Goal: Task Accomplishment & Management: Use online tool/utility

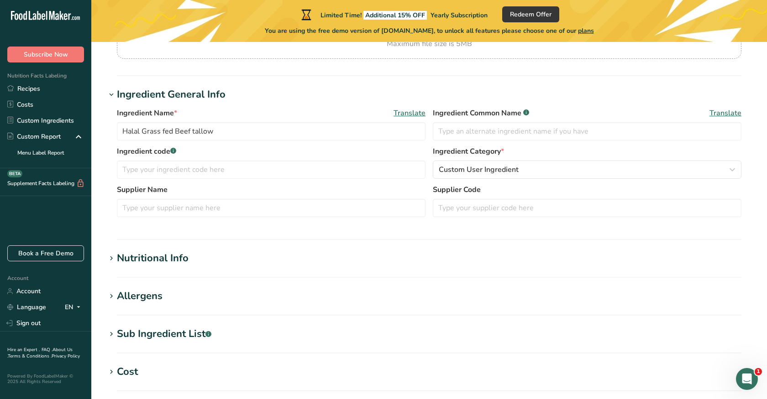
scroll to position [125, 0]
click at [214, 252] on h1 "Nutritional Info" at bounding box center [429, 259] width 646 height 15
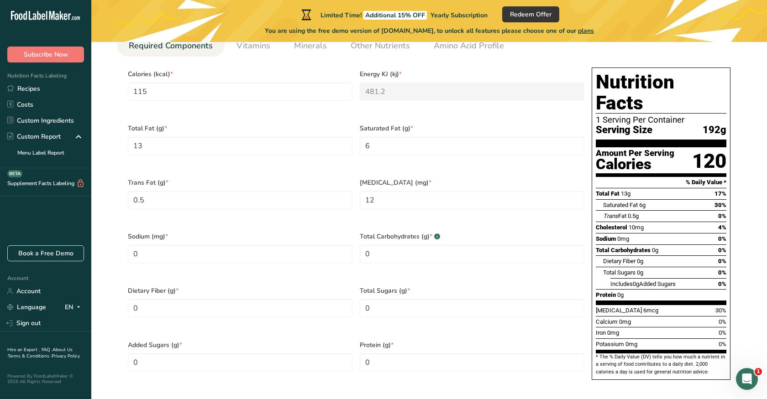
scroll to position [421, 0]
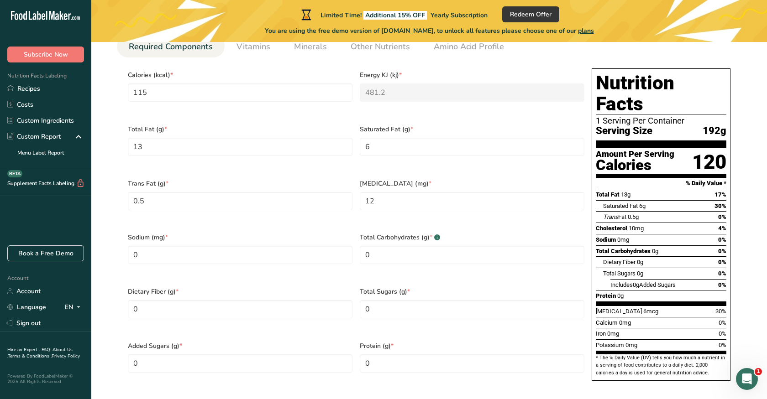
click at [657, 279] on div "Includes 0g Added Sugars 0%" at bounding box center [668, 284] width 116 height 11
drag, startPoint x: 657, startPoint y: 270, endPoint x: 690, endPoint y: 270, distance: 32.9
click at [692, 271] on section "Total Fat 13g 17% Saturated Fat 6g 30% Trans Fat 0.5g 0% [MEDICAL_DATA] 10mg 4%…" at bounding box center [661, 247] width 131 height 117
drag, startPoint x: 642, startPoint y: 117, endPoint x: 650, endPoint y: 148, distance: 32.6
click at [650, 148] on div "Nutrition Facts 1 Serving Per Container Serving Size 192g Amount Per Serving Ca…" at bounding box center [661, 224] width 139 height 313
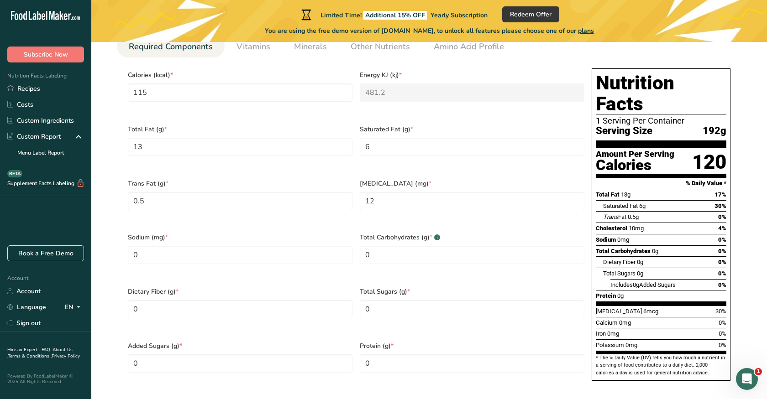
drag, startPoint x: 589, startPoint y: 56, endPoint x: 600, endPoint y: 69, distance: 16.8
click at [600, 69] on div "Required Components Vitamins Minerals Other Nutrients Amino Acid Profile Calori…" at bounding box center [429, 216] width 625 height 362
click at [713, 126] on span "192g" at bounding box center [715, 131] width 24 height 11
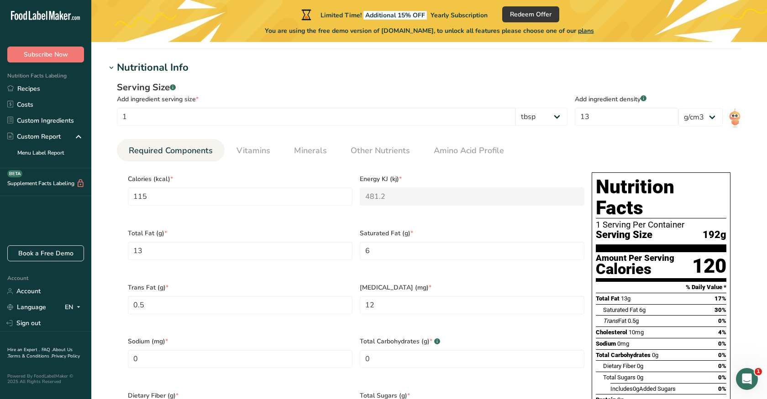
scroll to position [302, 0]
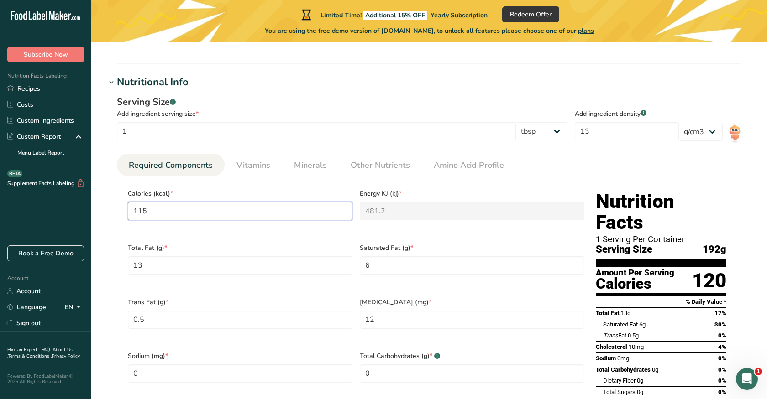
click at [233, 215] on input "115" at bounding box center [240, 211] width 225 height 18
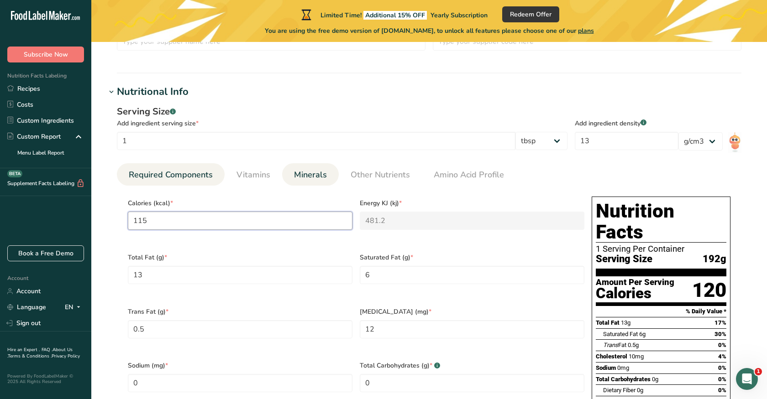
scroll to position [253, 0]
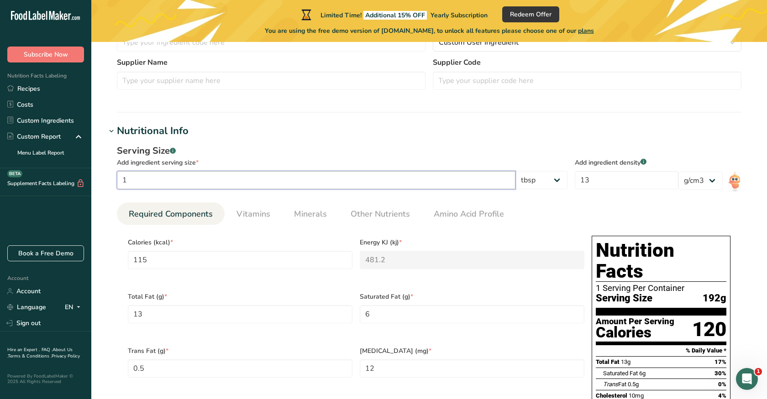
click at [268, 180] on input "1" at bounding box center [316, 180] width 399 height 18
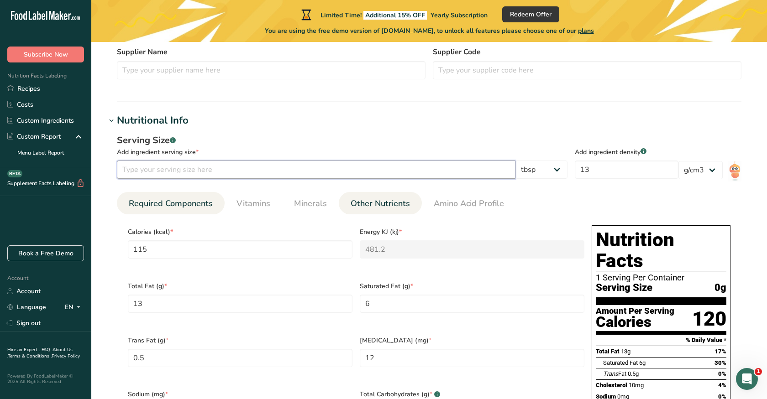
scroll to position [266, 0]
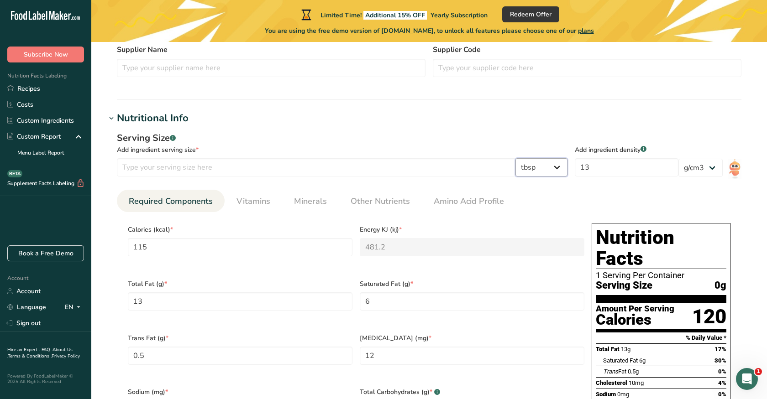
click at [554, 166] on select "g kg mg mcg lb oz l mL fl oz tbsp tsp cup qt gallon" at bounding box center [541, 167] width 52 height 18
click at [621, 169] on input "13" at bounding box center [627, 167] width 104 height 18
click at [621, 189] on div "Serving Size .a-a{fill:#347362;}.b-a{fill:#fff;} Add ingredient serving size * …" at bounding box center [429, 342] width 646 height 432
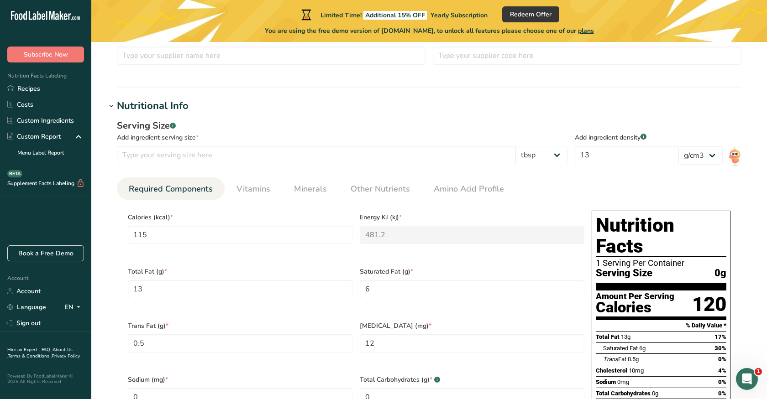
scroll to position [279, 0]
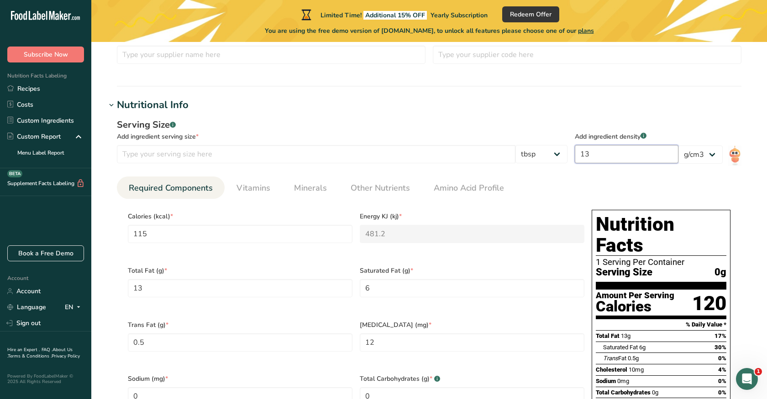
click at [597, 156] on input "13" at bounding box center [627, 154] width 104 height 18
type input "1"
click at [508, 129] on div "Serving Size .a-a{fill:#347362;}.b-a{fill:#fff;}" at bounding box center [342, 125] width 451 height 14
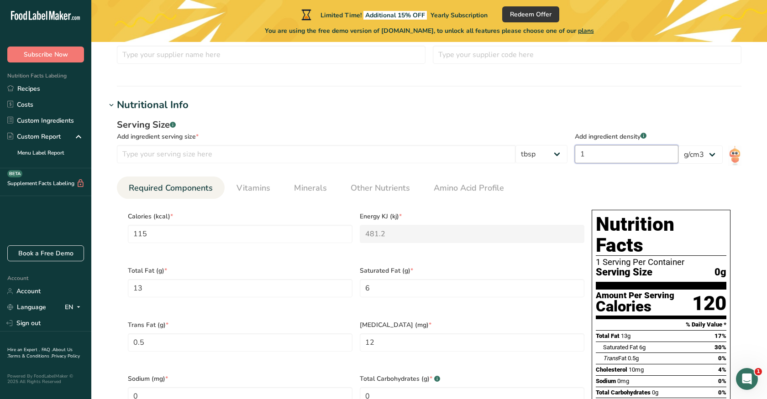
click at [607, 148] on input "1" at bounding box center [627, 154] width 104 height 18
click at [154, 133] on div "Add ingredient serving size *" at bounding box center [342, 137] width 451 height 10
drag, startPoint x: 177, startPoint y: 139, endPoint x: 203, endPoint y: 139, distance: 26.5
click at [203, 139] on div "Add ingredient serving size *" at bounding box center [342, 137] width 451 height 10
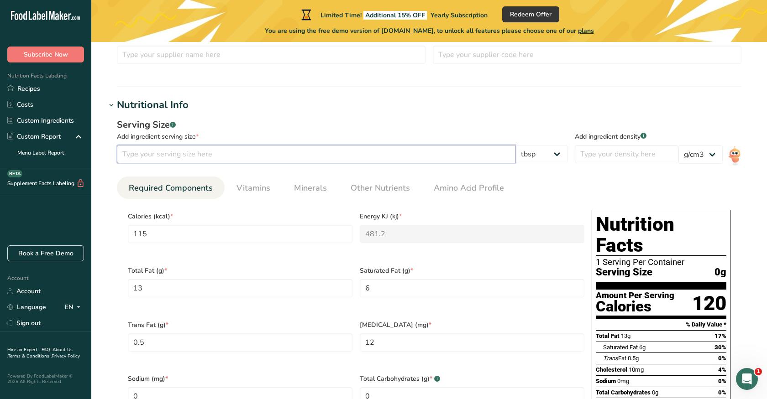
click at [197, 153] on input "number" at bounding box center [316, 154] width 399 height 18
type input "1"
type input "8.8462"
type KJ "37.0154"
type Fat "1"
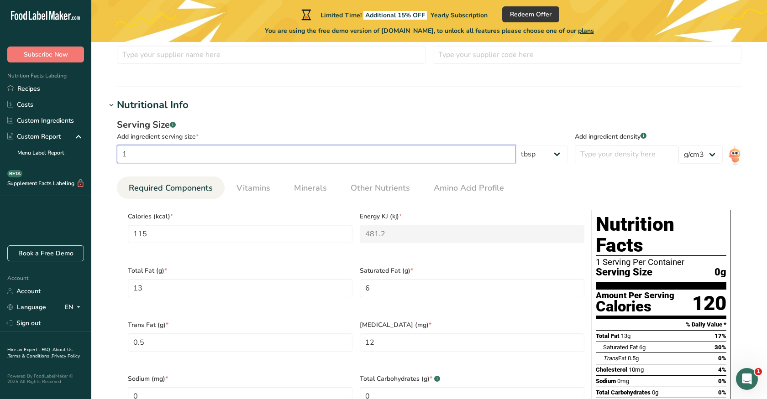
type Fat "0.4615"
type Fat "0.0385"
type input "0.9231"
click at [275, 129] on div "Serving Size .a-a{fill:#347362;}.b-a{fill:#fff;}" at bounding box center [342, 125] width 451 height 14
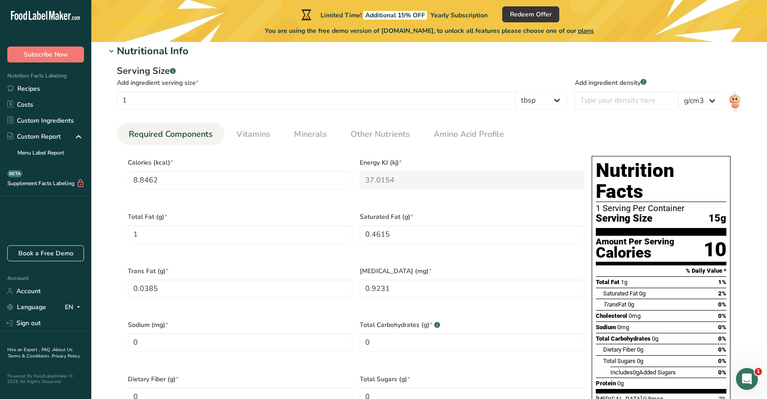
scroll to position [334, 0]
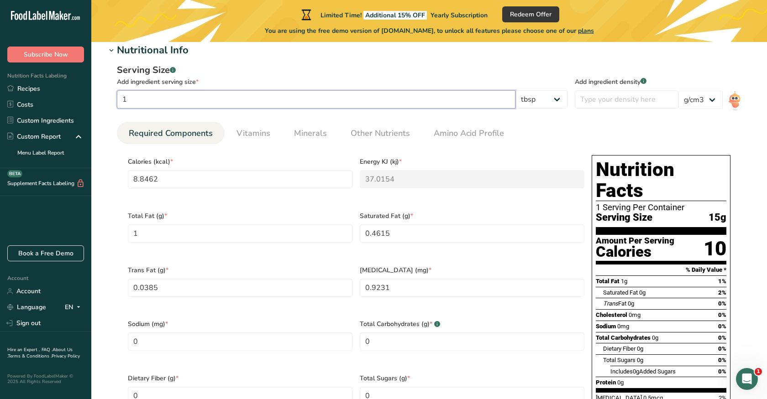
click at [135, 101] on input "1" at bounding box center [316, 99] width 399 height 18
type input "0.7"
type input "6.1923"
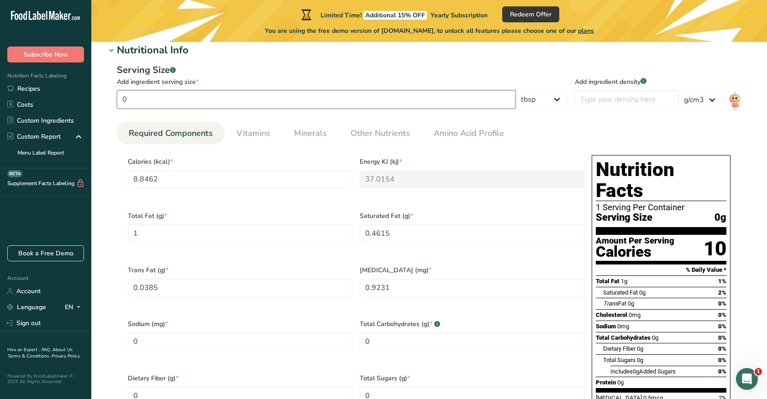
type KJ "25.9108"
type Fat "0.7"
type Fat "0.3231"
type Fat "0.0269"
type input "0.6462"
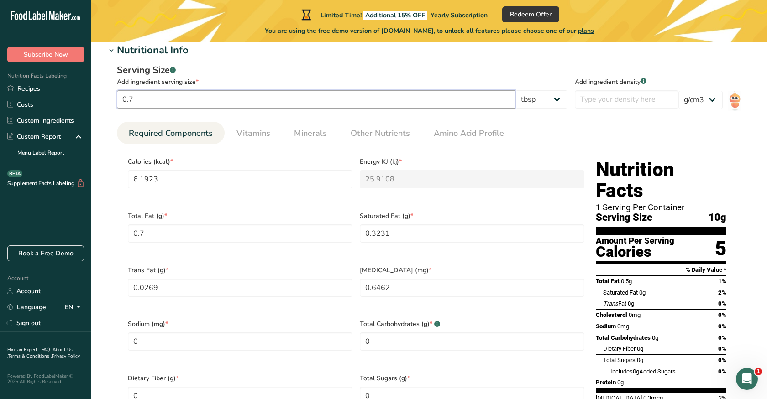
type input "0.75"
type input "6.6346"
type KJ "27.7615"
type Fat "0.75"
type Fat "0.3461"
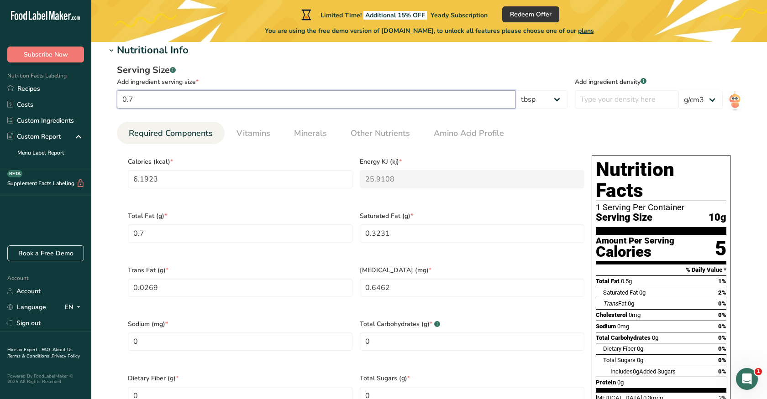
type Fat "0.0288"
type input "0.6923"
type input "0.7"
type input "6.1923"
type KJ "25.9108"
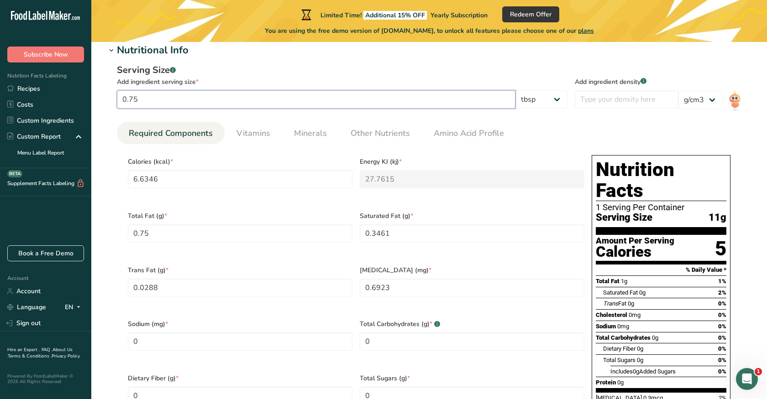
type Fat "0.7"
type Fat "0.3231"
type Fat "0.0269"
type input "0.6462"
type input "0.8"
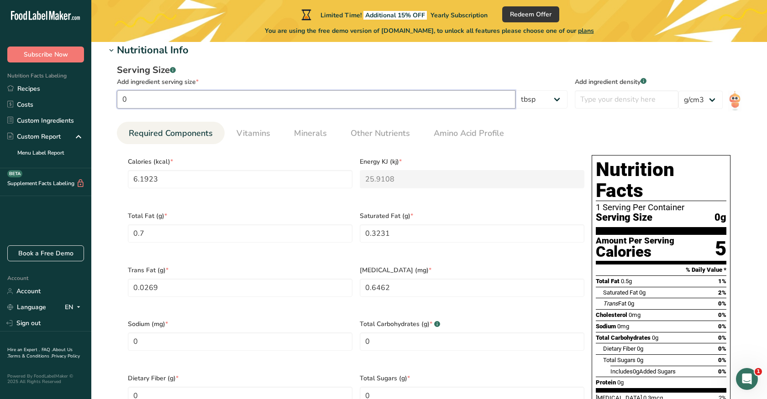
type input "7.0769"
type KJ "29.6123"
type Fat "0.8"
type Fat "0.3692"
type Fat "0.0308"
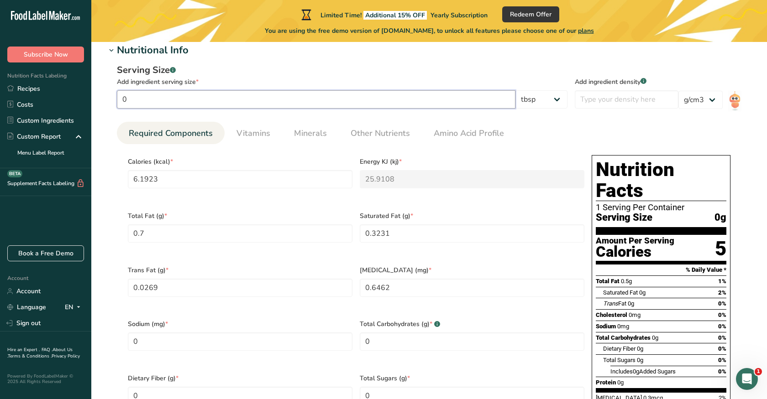
type input "0.7385"
type input "0.9"
type input "7.9615"
type KJ "33.3138"
type Fat "0.9"
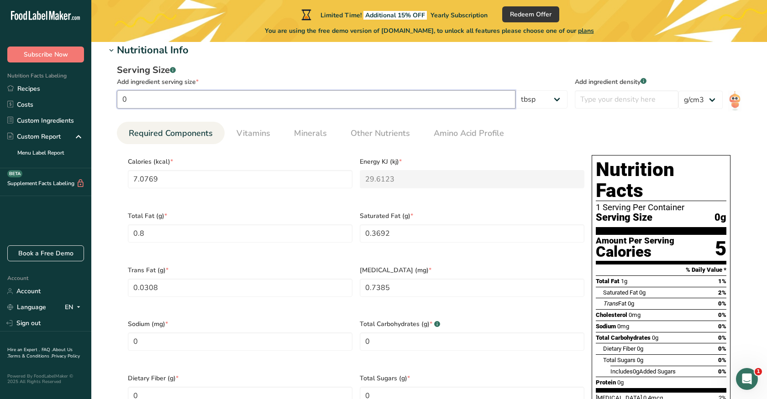
type Fat "0.4154"
type Fat "0.0346"
type input "0.8308"
type input "0.9"
click at [238, 61] on div "Serving Size .a-a{fill:#347362;}.b-a{fill:#fff;} Add ingredient serving size * …" at bounding box center [429, 274] width 646 height 432
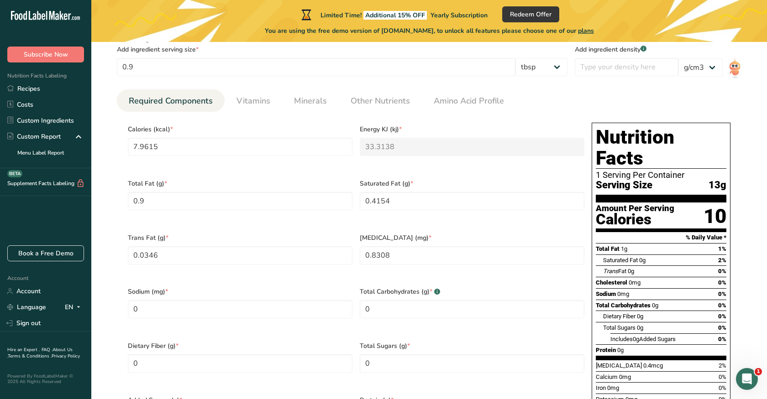
scroll to position [369, 0]
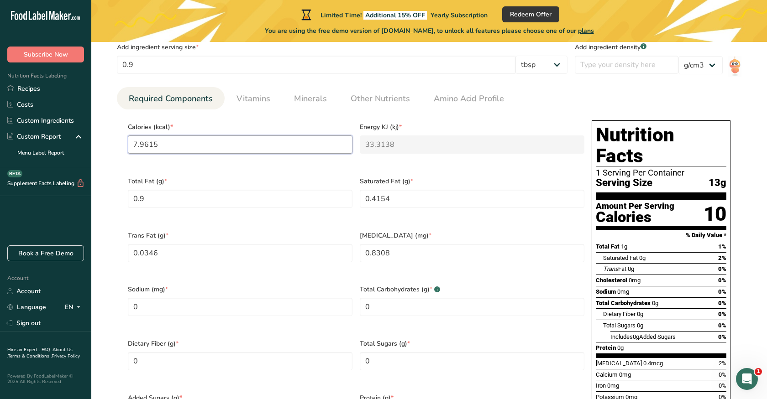
click at [172, 145] on input "7.9615" at bounding box center [240, 145] width 225 height 18
click at [204, 198] on Fat "0.9" at bounding box center [240, 199] width 225 height 18
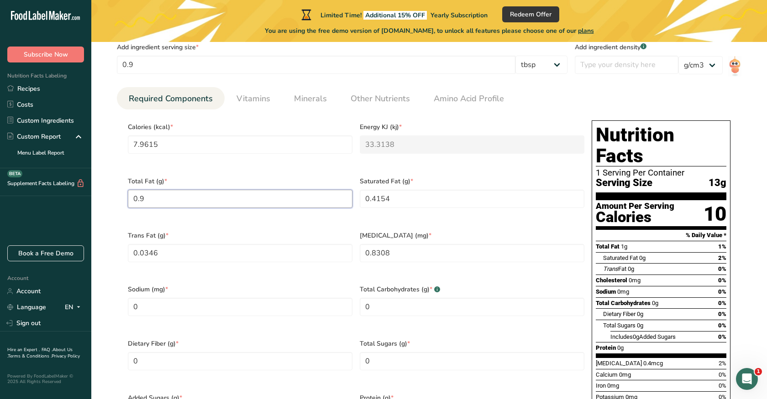
click at [204, 198] on Fat "0.9" at bounding box center [240, 199] width 225 height 18
click at [187, 148] on input "7.9615" at bounding box center [240, 145] width 225 height 18
click at [190, 186] on div "Total Fat (g) * 0.9" at bounding box center [240, 198] width 232 height 54
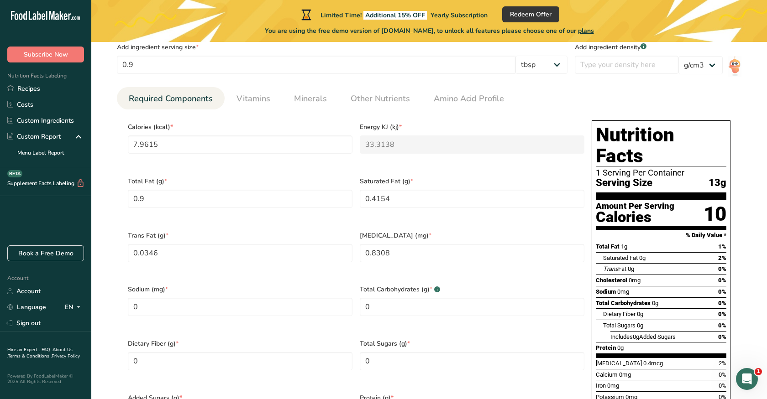
click at [190, 186] on div "Total Fat (g) * 0.9" at bounding box center [240, 198] width 232 height 54
click at [364, 194] on Fat "0.4154" at bounding box center [472, 199] width 225 height 18
type Fat "6"
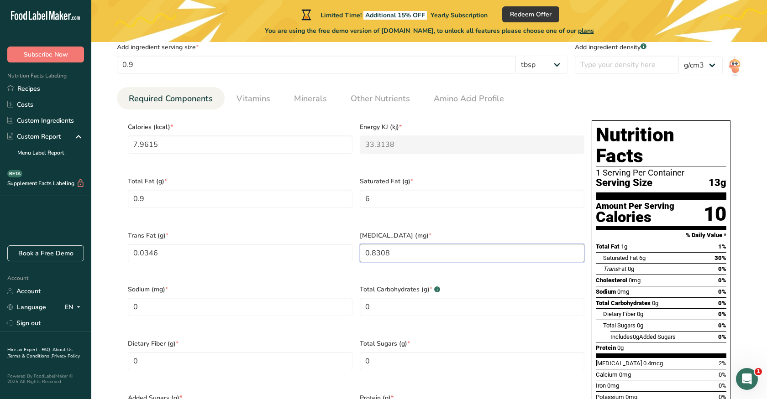
click at [390, 247] on input "0.8308" at bounding box center [472, 253] width 225 height 18
type input "10"
click at [220, 150] on input "7.9615" at bounding box center [240, 145] width 225 height 18
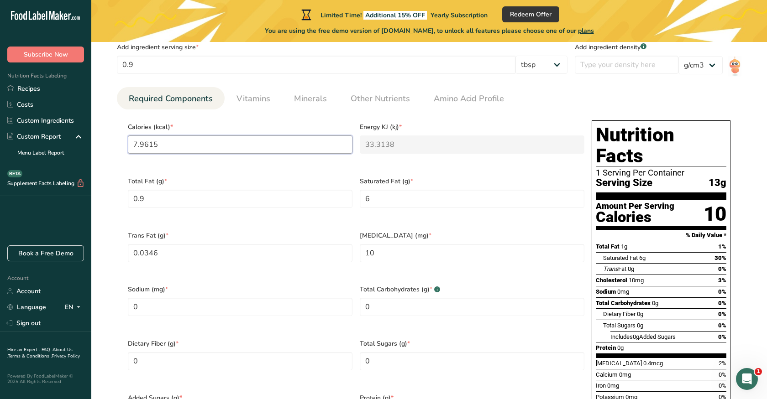
click at [220, 150] on input "7.9615" at bounding box center [240, 145] width 225 height 18
type input "1"
type KJ "4.2"
type input "11"
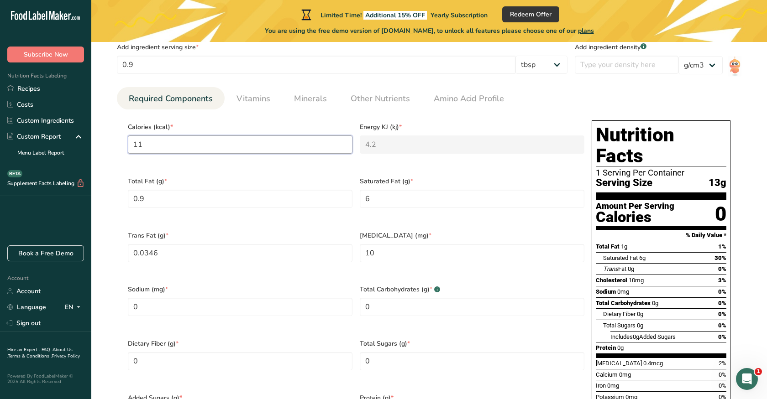
type KJ "46"
type input "117"
type KJ "489.5"
type input "117"
click at [205, 201] on Fat "0.9" at bounding box center [240, 199] width 225 height 18
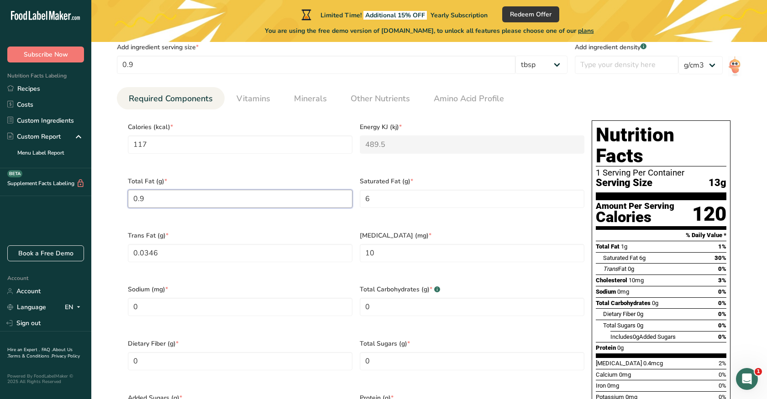
click at [205, 201] on Fat "0.9" at bounding box center [240, 199] width 225 height 18
type Fat "13"
click at [160, 245] on Fat "0.0346" at bounding box center [240, 253] width 225 height 18
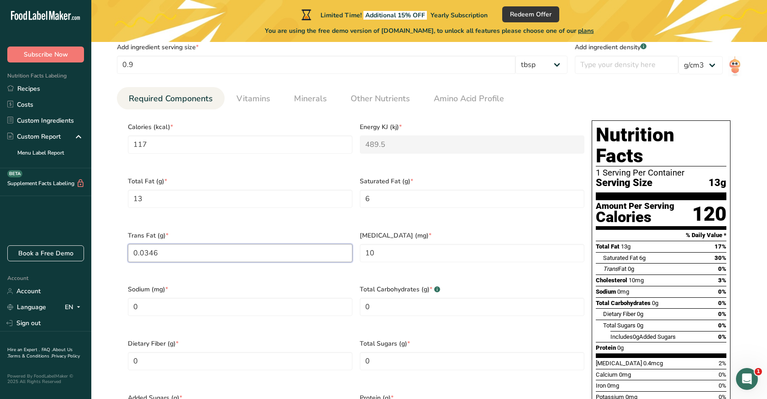
click at [160, 245] on Fat "0.0346" at bounding box center [240, 253] width 225 height 18
type Fat "0.5"
click at [265, 217] on div "Total Fat (g) * 13" at bounding box center [240, 198] width 232 height 54
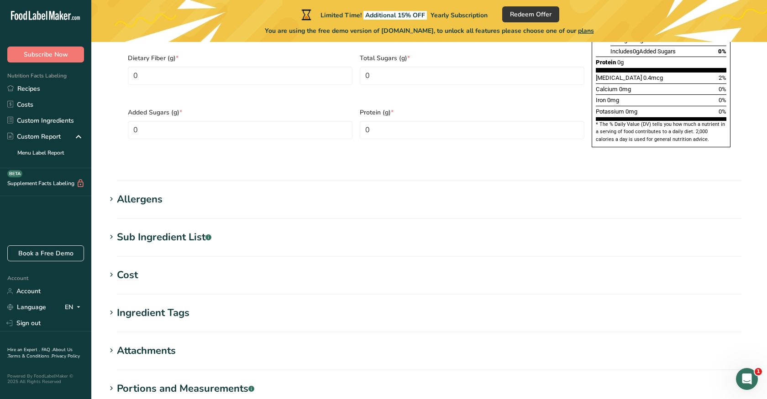
scroll to position [641, 0]
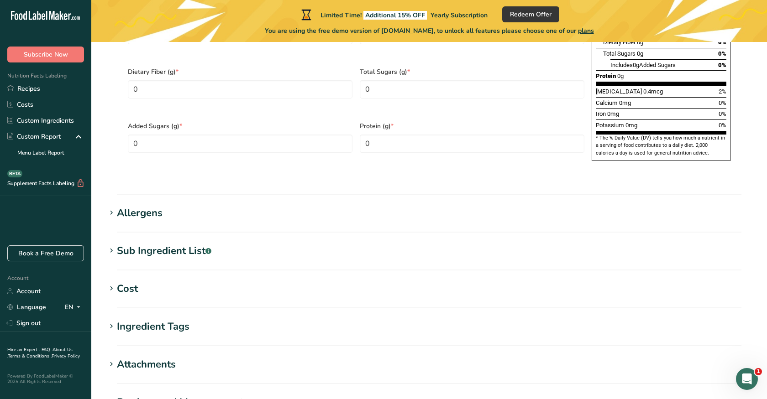
click at [166, 244] on section "Sub Ingredient List .a-a{fill:#347362;}.b-a{fill:#fff;} Translate Vitamin A / V…" at bounding box center [429, 257] width 646 height 27
click at [163, 244] on div "Sub Ingredient List .a-a{fill:#347362;}.b-a{fill:#fff;}" at bounding box center [164, 251] width 94 height 15
type textarea "Vitamin A / Vitamine A .......... 2 % [MEDICAL_DATA] / Vitamine D .......... 6 …"
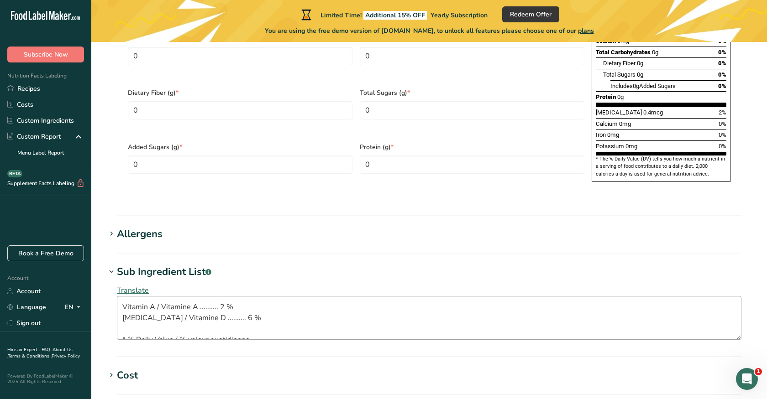
scroll to position [619, 0]
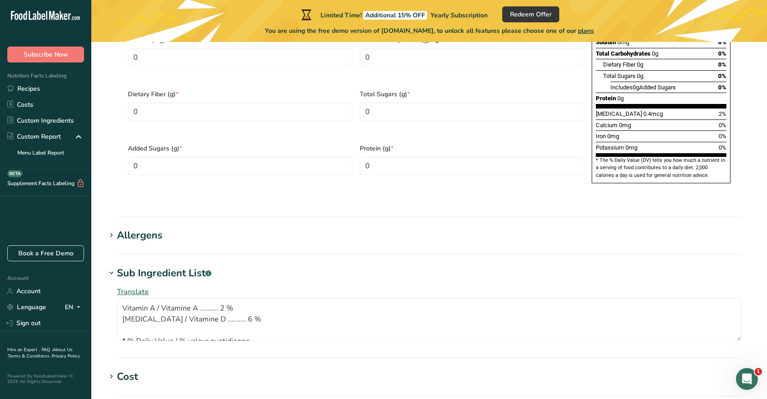
click at [115, 229] on icon at bounding box center [111, 235] width 8 height 13
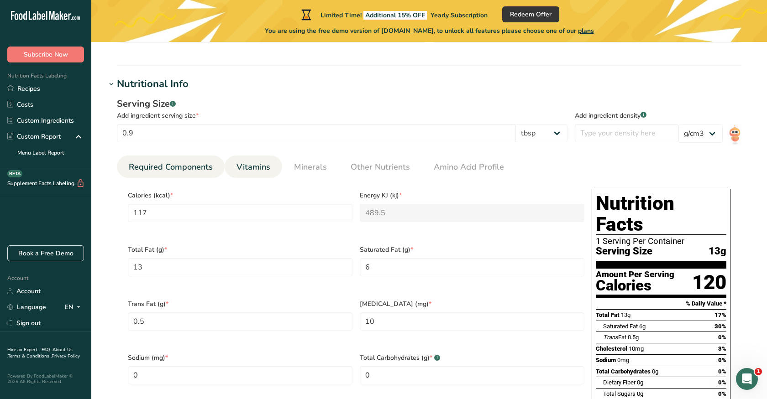
click at [238, 169] on span "Vitamins" at bounding box center [253, 167] width 34 height 12
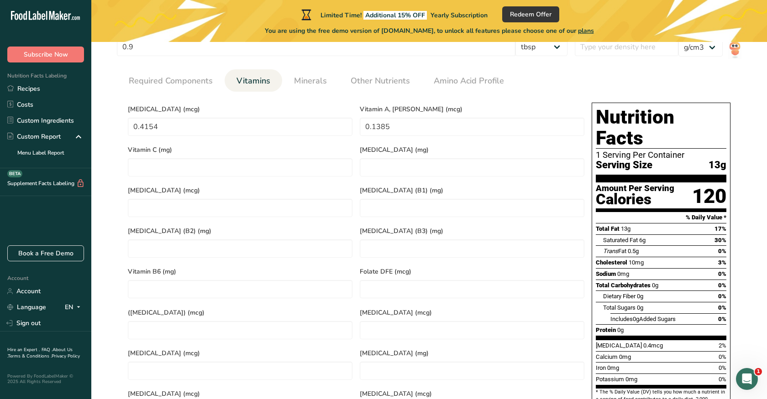
scroll to position [395, 0]
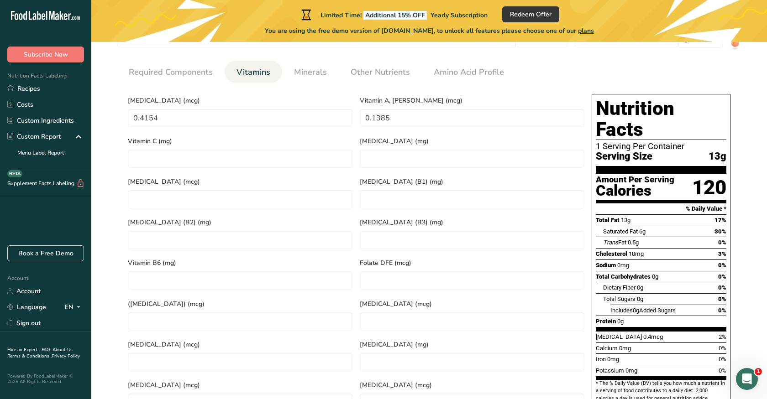
click at [202, 131] on div "Vitamin C (mg)" at bounding box center [240, 151] width 232 height 41
click at [202, 126] on D "0.4154" at bounding box center [240, 118] width 225 height 18
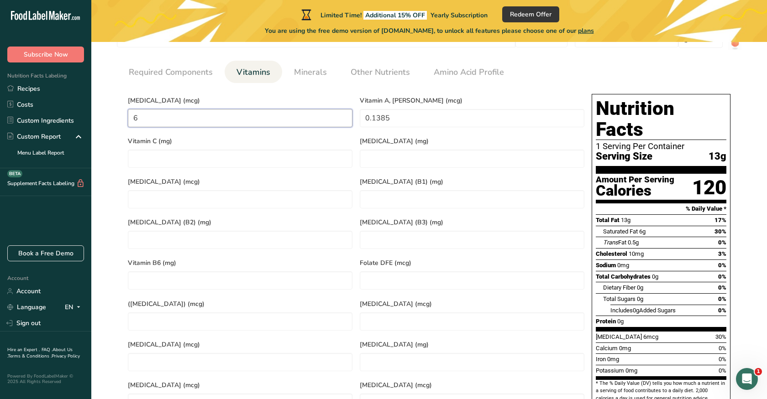
type D "6"
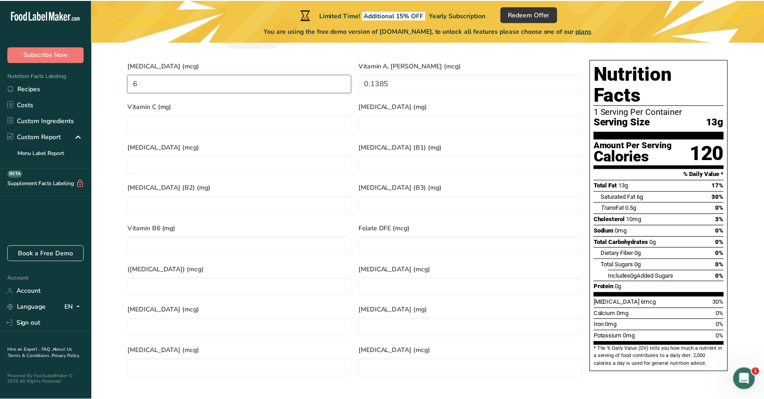
scroll to position [431, 0]
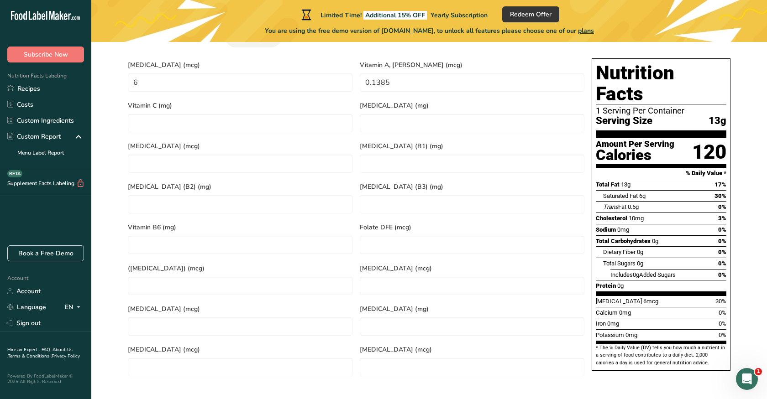
click at [293, 375] on section "Nutritional Info Serving Size .a-a{fill:#347362;}.b-a{fill:#fff;} Add ingredien…" at bounding box center [429, 175] width 646 height 459
click at [31, 37] on div "Subscribe Now" at bounding box center [45, 45] width 91 height 34
